Goal: Register for event/course

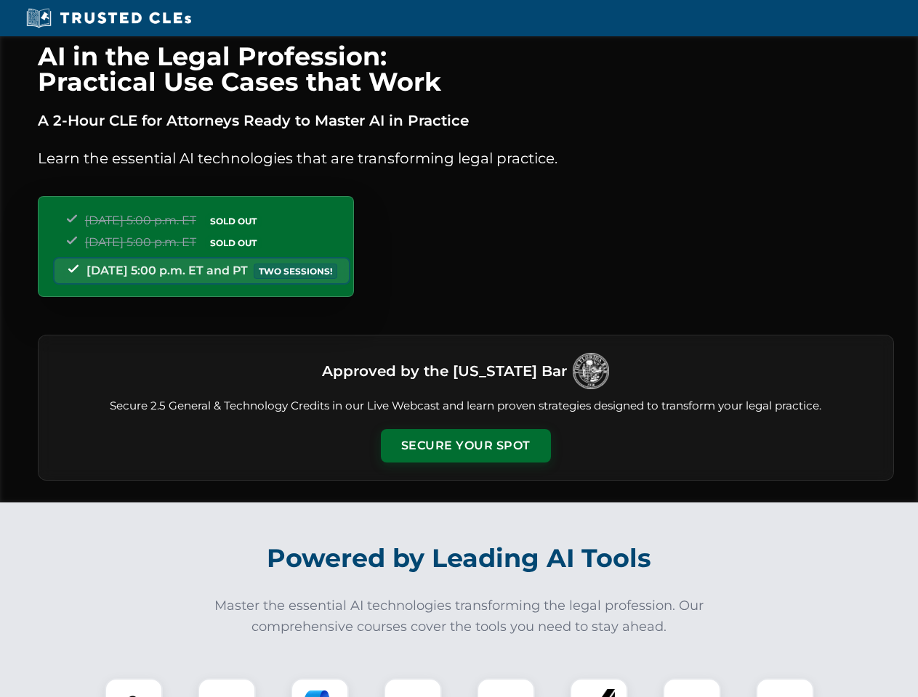
click at [465, 446] on button "Secure Your Spot" at bounding box center [466, 445] width 170 height 33
